Goal: Information Seeking & Learning: Learn about a topic

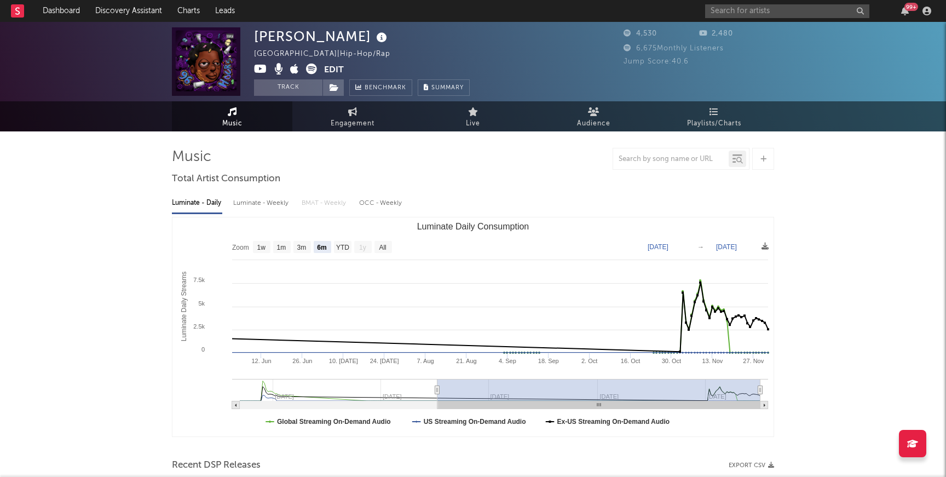
select select "6m"
click at [726, 13] on input "text" at bounding box center [787, 11] width 164 height 14
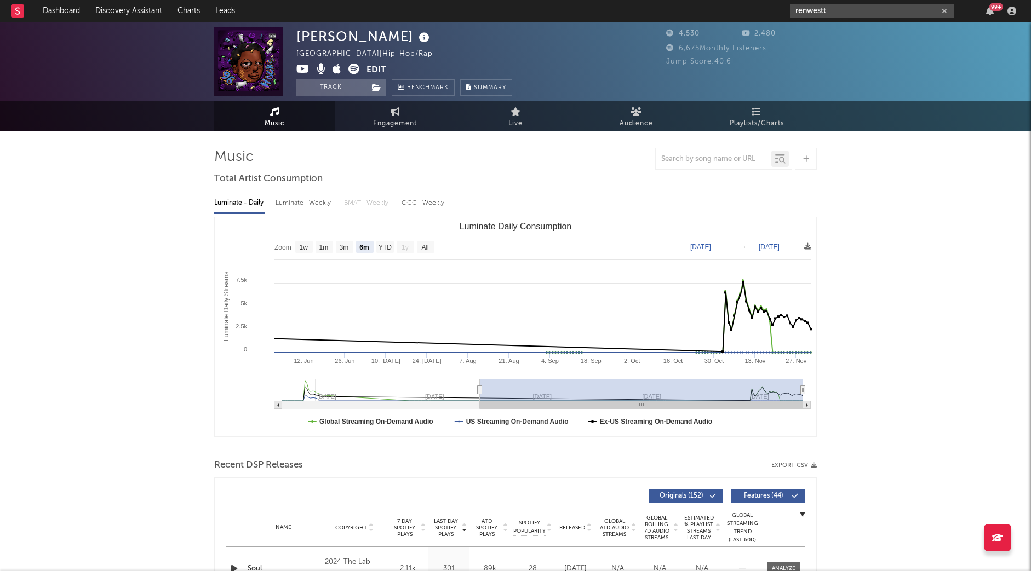
type input "renwestt"
click at [892, 32] on div "Renwestt" at bounding box center [888, 32] width 120 height 13
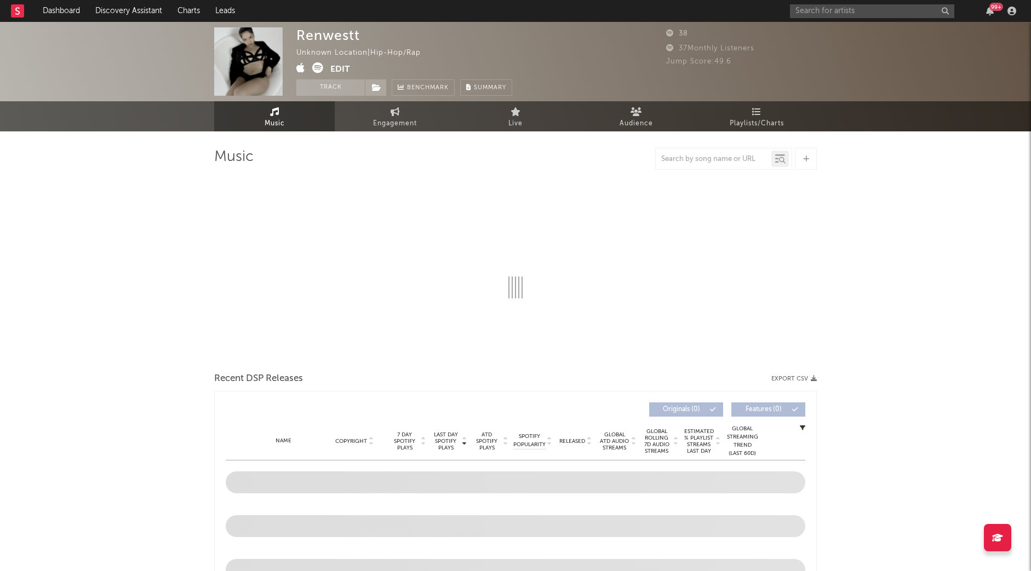
select select "1w"
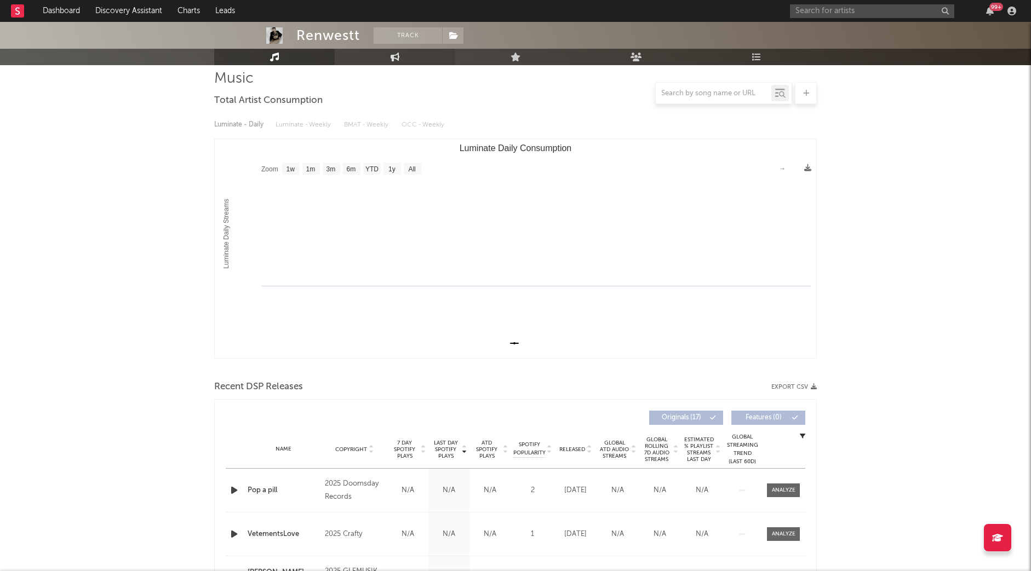
scroll to position [275, 0]
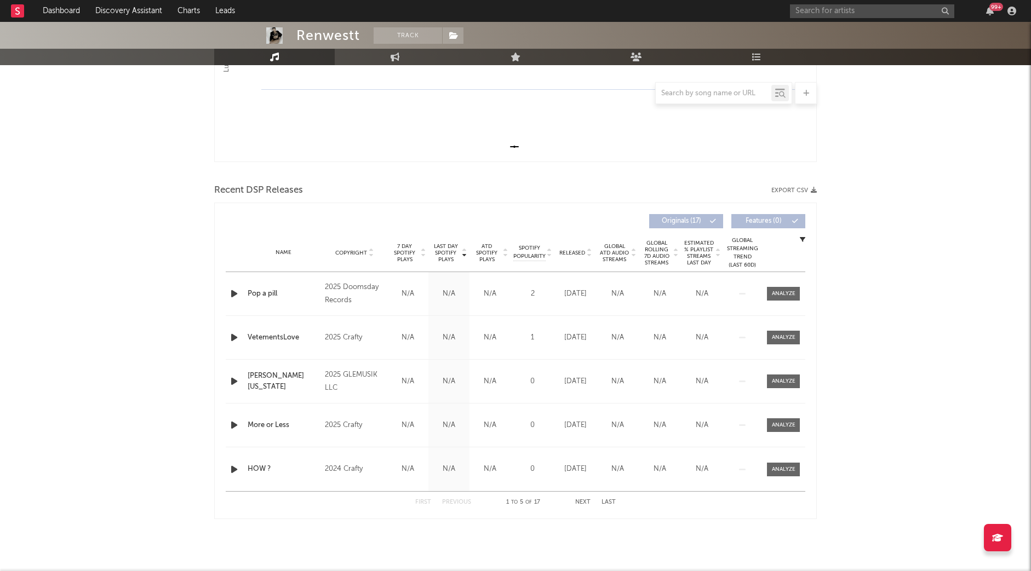
click at [231, 296] on icon "button" at bounding box center [233, 294] width 11 height 14
click at [214, 337] on div "Last Day Spotify Plays Copyright 7 Day Spotify Plays Last Day Spotify Plays ATD…" at bounding box center [515, 361] width 602 height 317
click at [236, 337] on icon "button" at bounding box center [233, 338] width 11 height 14
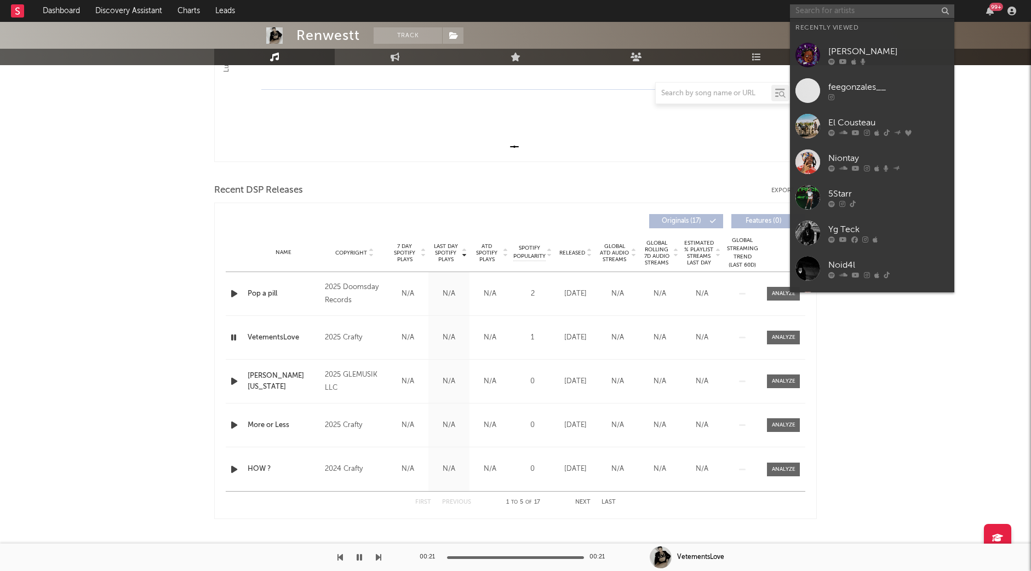
click at [821, 11] on input "text" at bounding box center [872, 11] width 164 height 14
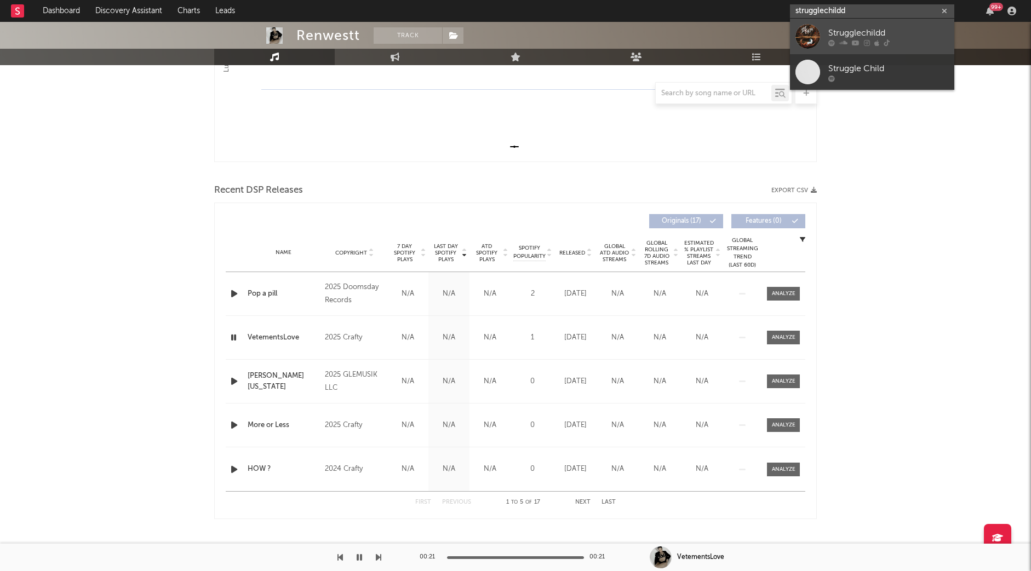
type input "strugglechildd"
click at [888, 33] on div "Strugglechildd" at bounding box center [888, 32] width 120 height 13
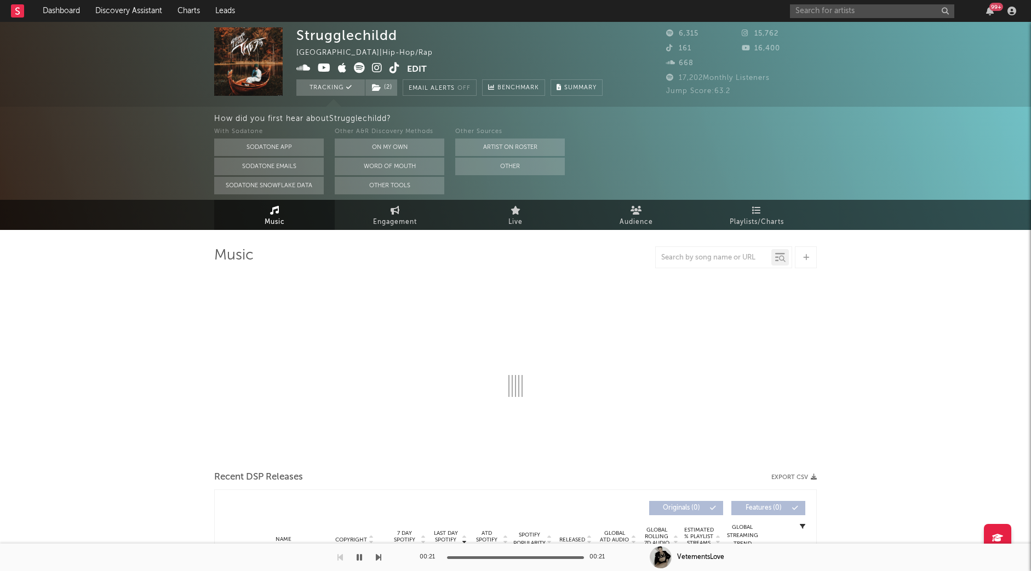
select select "6m"
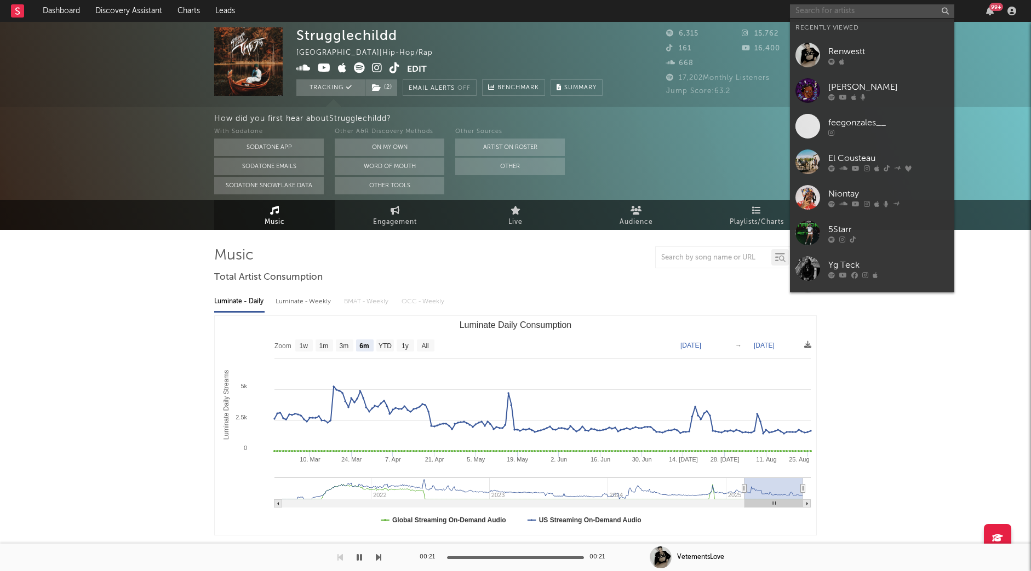
click at [889, 5] on input "text" at bounding box center [872, 11] width 164 height 14
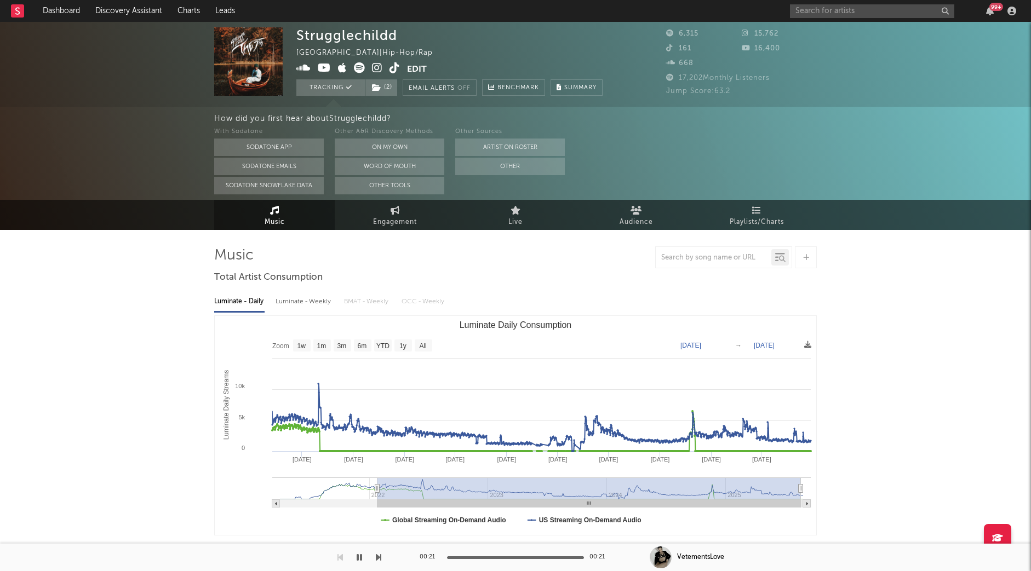
drag, startPoint x: 745, startPoint y: 488, endPoint x: 324, endPoint y: 469, distance: 421.6
click at [324, 469] on icon "Created with Highcharts 10.3.3 Luminate Daily Streams Luminate Daily Consumptio…" at bounding box center [515, 425] width 601 height 219
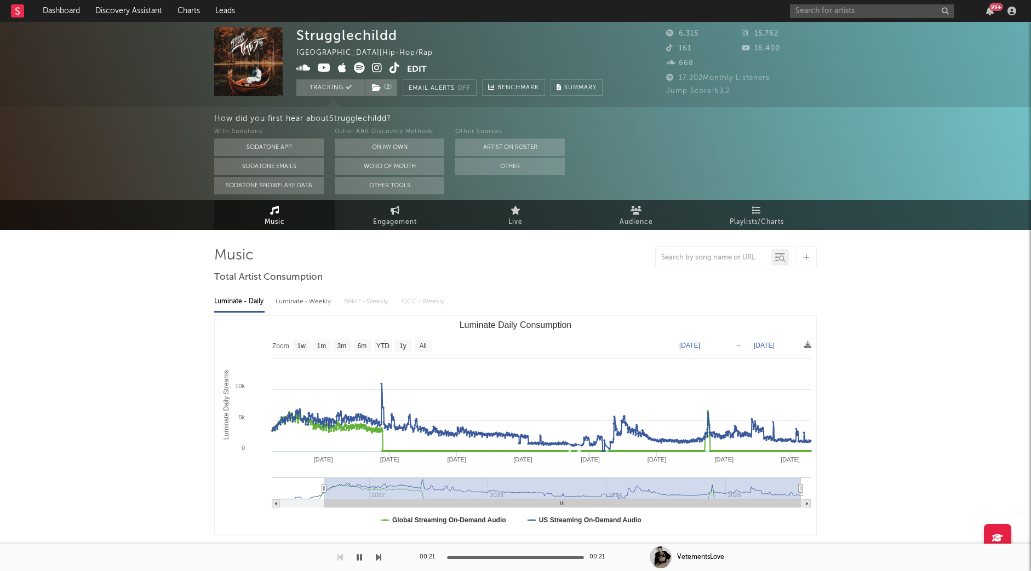
type input "[DATE]"
click at [898, 11] on input "text" at bounding box center [872, 11] width 164 height 14
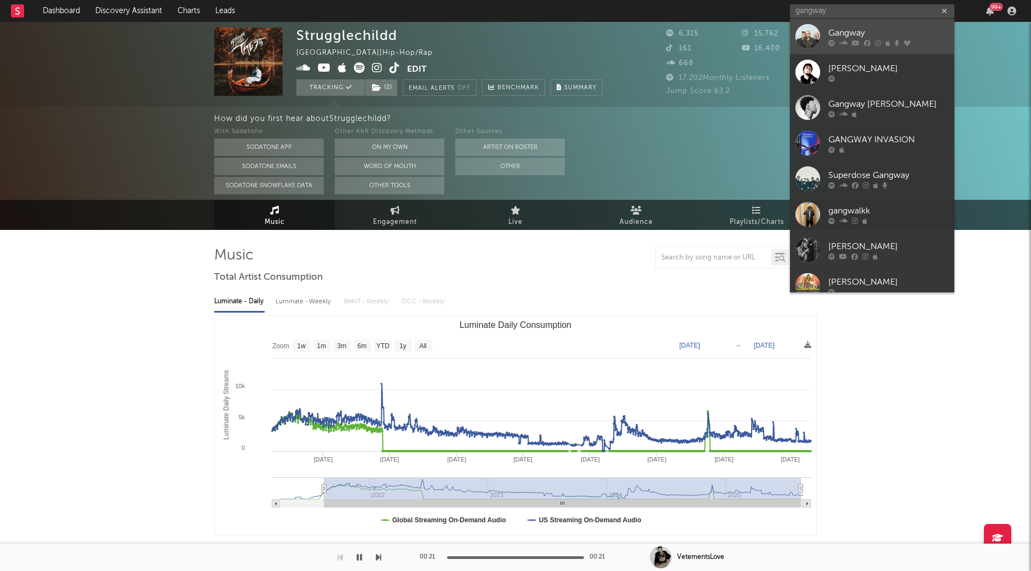
type input "gangway"
click at [896, 34] on div "Gangway" at bounding box center [888, 32] width 120 height 13
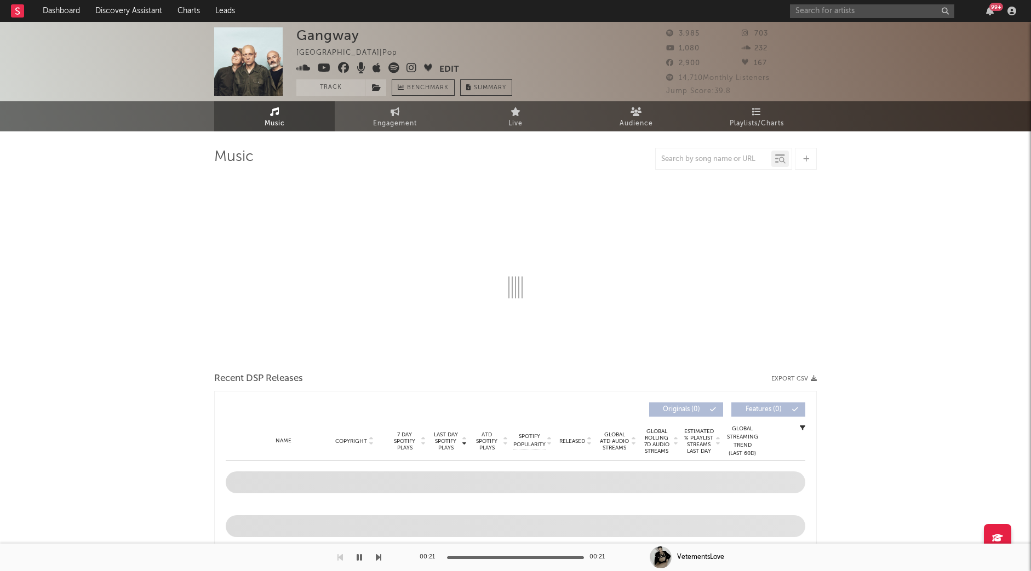
select select "1w"
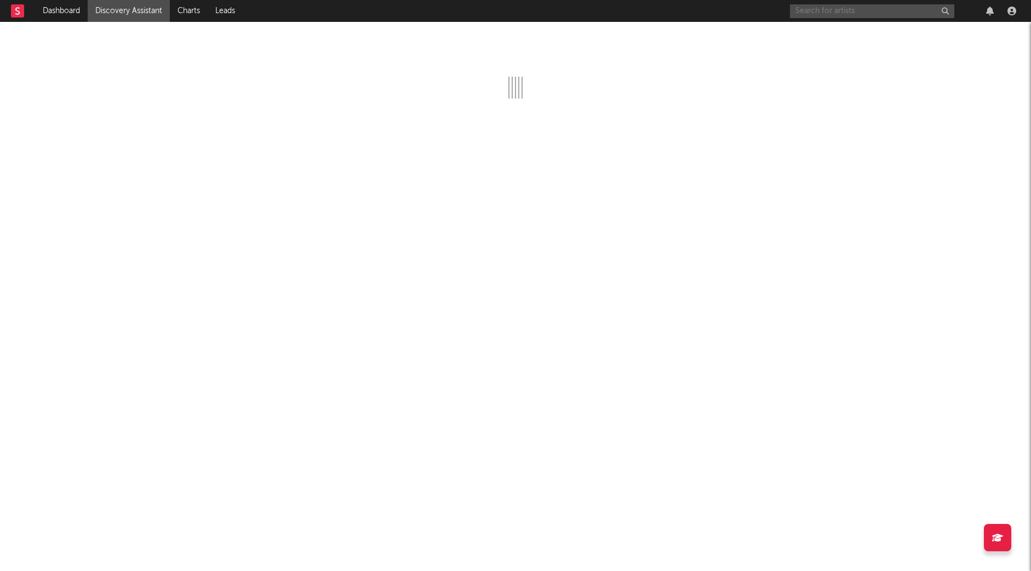
click at [808, 9] on input "text" at bounding box center [872, 11] width 164 height 14
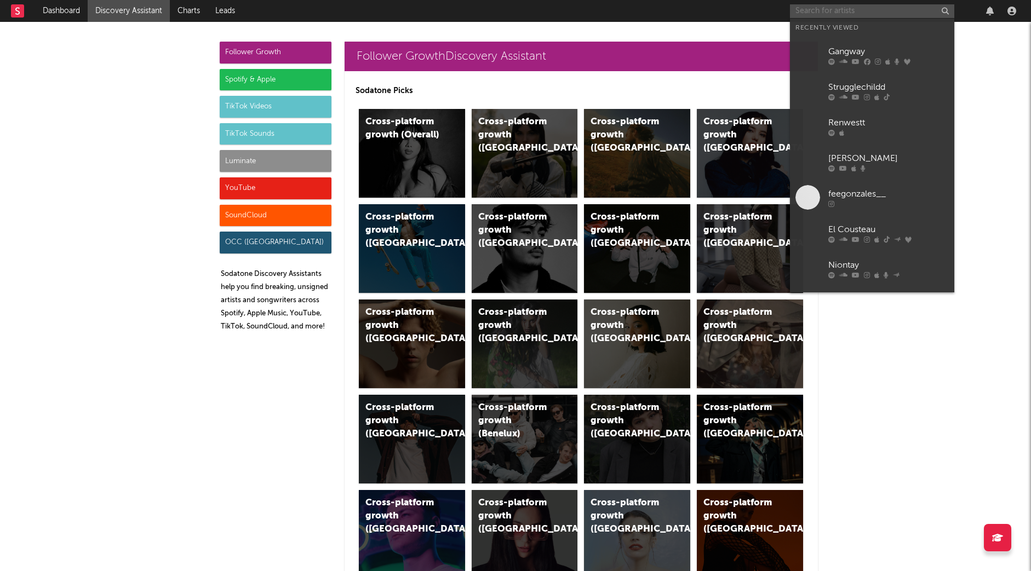
paste input "https://www.youtube.com/watch?v=jC_PuPRwTyk"
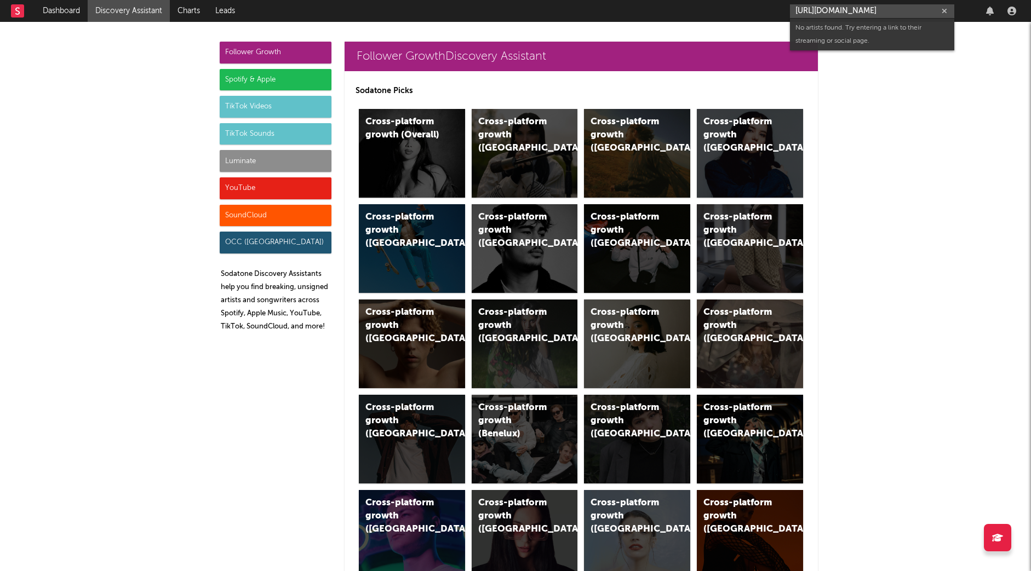
click at [855, 15] on input "https://www.youtube.com/watch?v=jC_PuPRwTy" at bounding box center [872, 11] width 164 height 14
paste input "k"
type input "https://www.youtube.com/watch?v=jC_PuPRwTyk"
click at [856, 31] on div "17 Gway" at bounding box center [888, 36] width 120 height 13
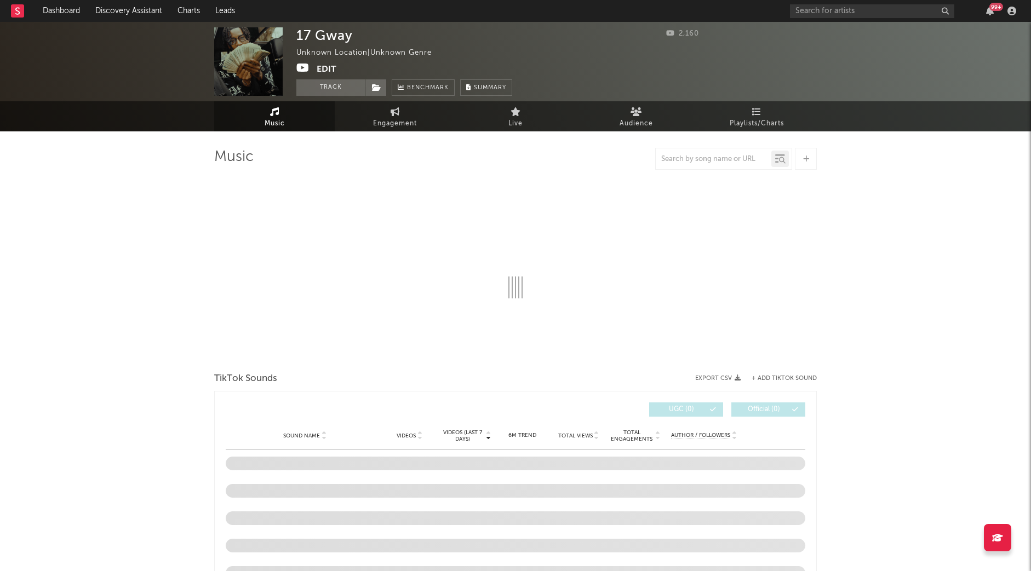
select select "1w"
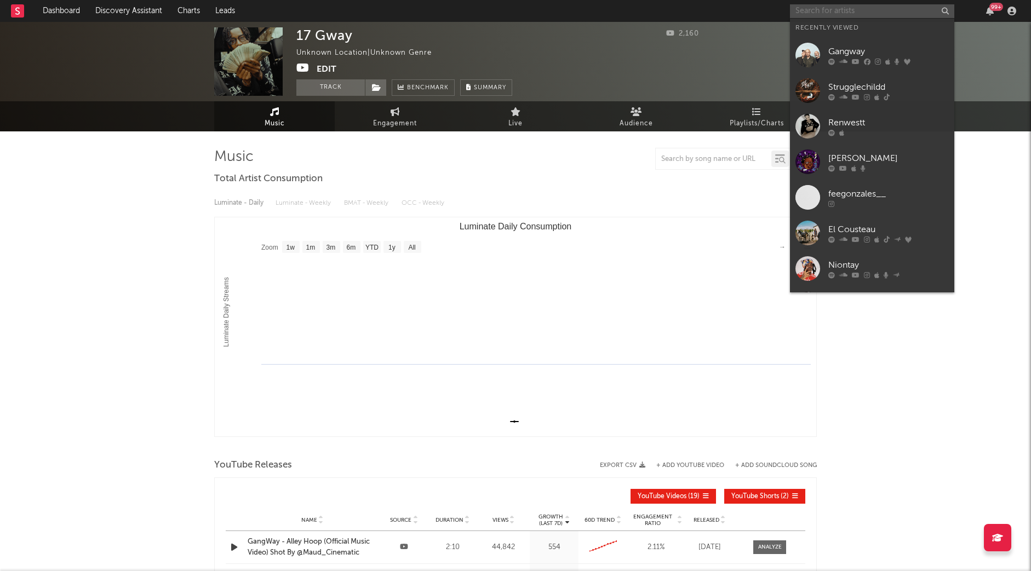
click at [801, 12] on input "text" at bounding box center [872, 11] width 164 height 14
paste input "https://open.spotify.com/track/5eF0TV5Us9O7GKUIpmbFdm?si=c6b86a340f1746d1"
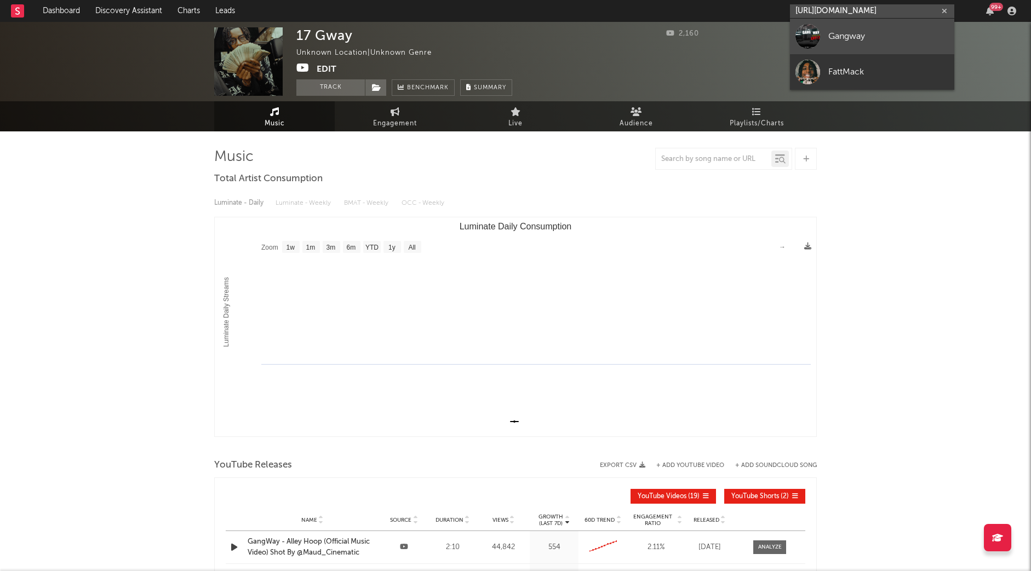
type input "https://open.spotify.com/track/5eF0TV5Us9O7GKUIpmbFdm?si=c6b86a340f1746d1"
click at [856, 39] on div "Gangway" at bounding box center [888, 36] width 120 height 13
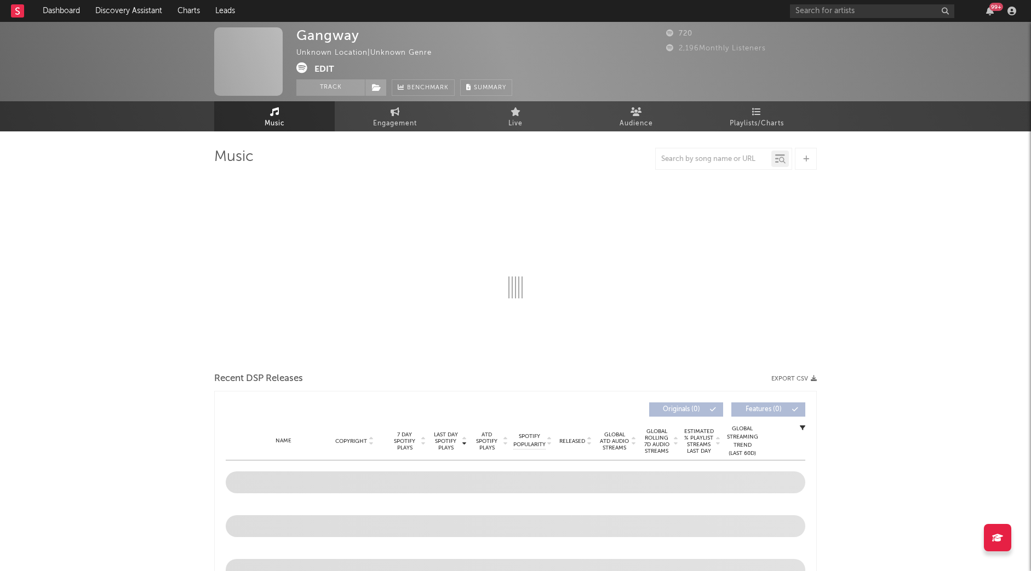
select select "1w"
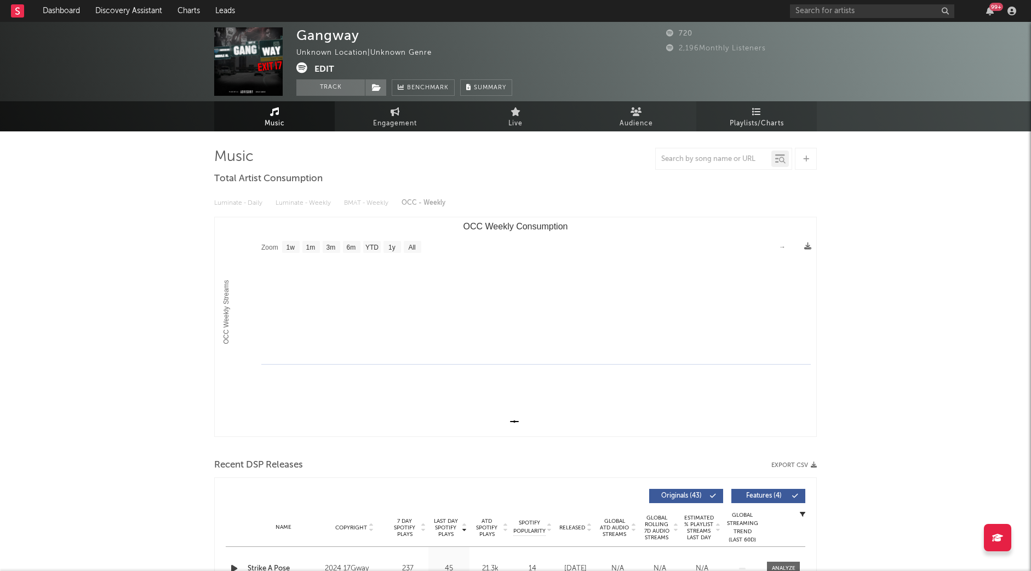
click at [752, 114] on icon at bounding box center [756, 111] width 9 height 9
